Goal: Transaction & Acquisition: Purchase product/service

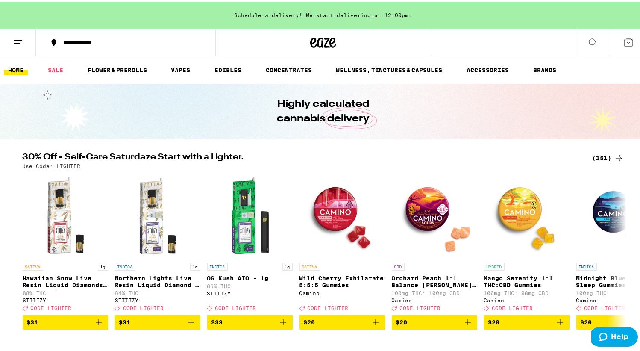
click at [597, 153] on div "(151)" at bounding box center [608, 156] width 32 height 10
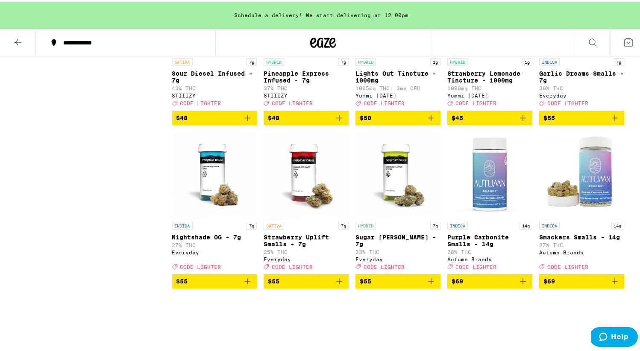
scroll to position [4941, 0]
